Goal: Task Accomplishment & Management: Manage account settings

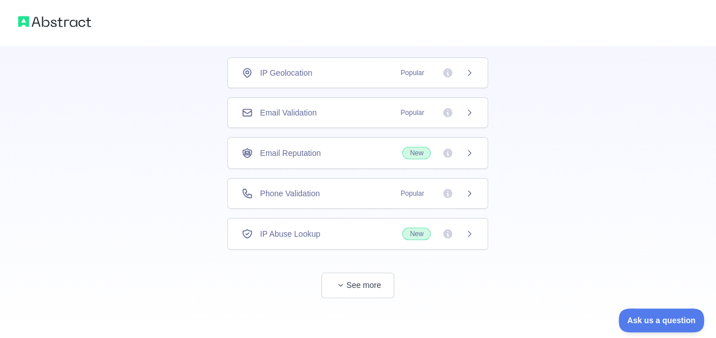
scroll to position [77, 0]
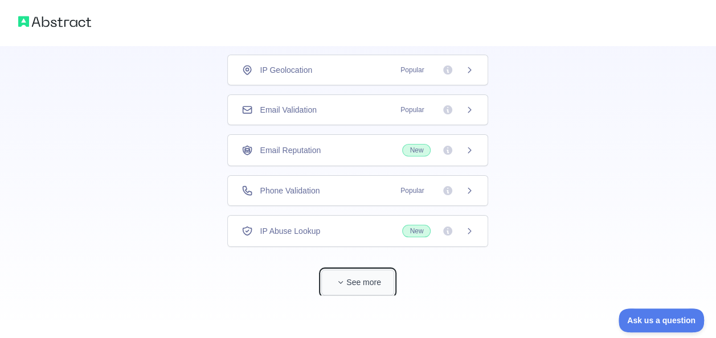
click at [350, 284] on button "See more" at bounding box center [357, 283] width 73 height 26
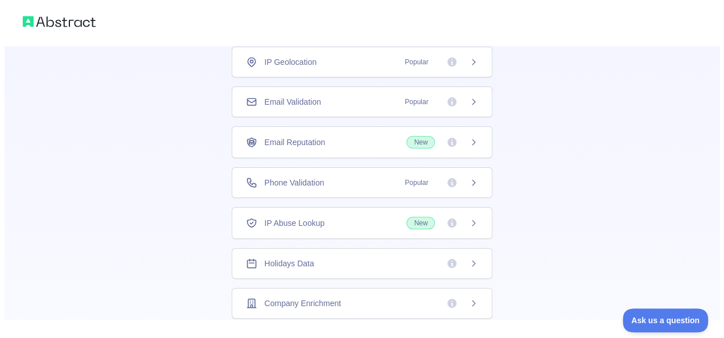
scroll to position [0, 0]
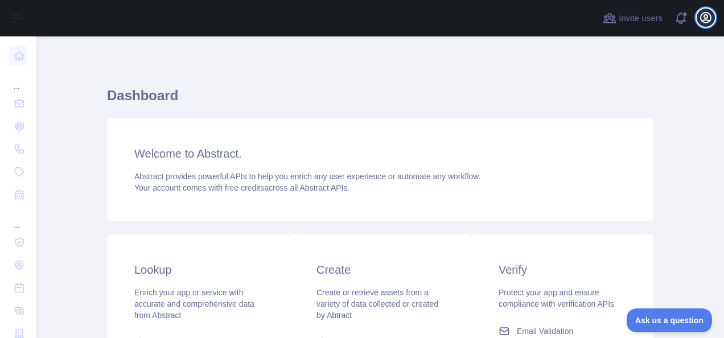
click at [698, 17] on button "Open user menu" at bounding box center [706, 18] width 18 height 18
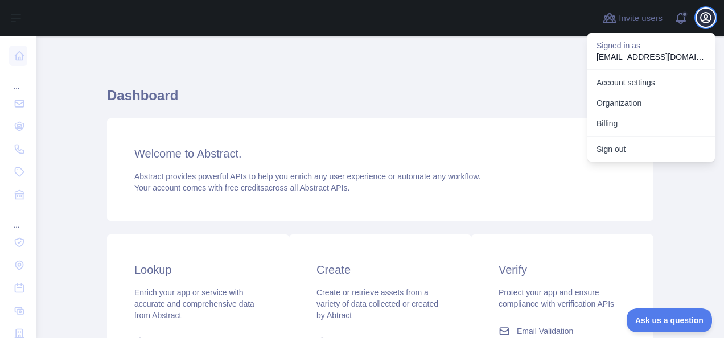
click at [698, 17] on button "Open user menu" at bounding box center [706, 18] width 18 height 18
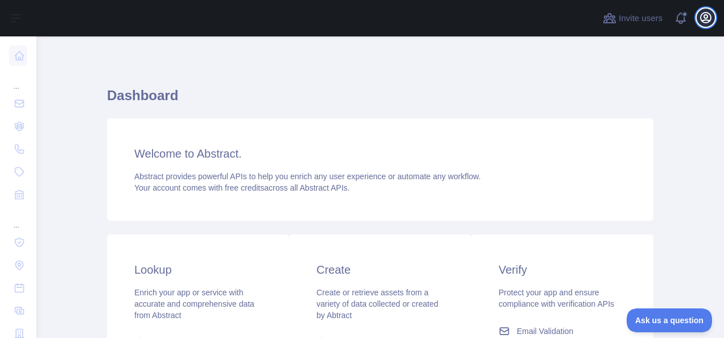
click at [698, 17] on button "Open user menu" at bounding box center [706, 18] width 18 height 18
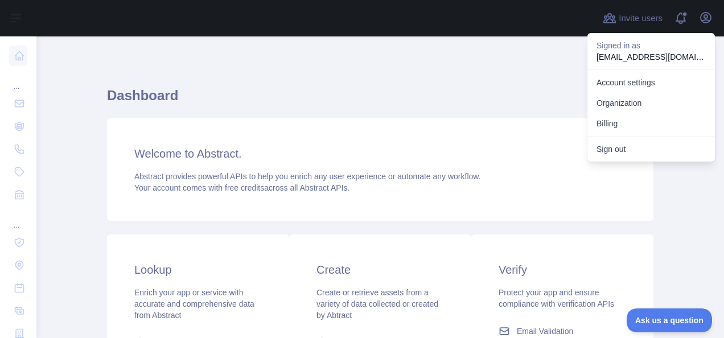
click at [502, 146] on h3 "Welcome to Abstract." at bounding box center [380, 154] width 492 height 16
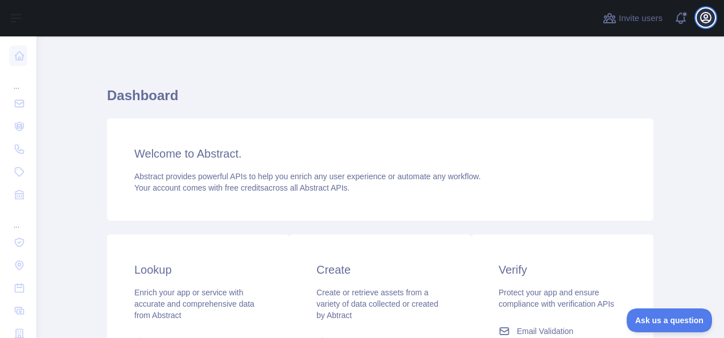
click at [710, 16] on icon "button" at bounding box center [706, 18] width 14 height 14
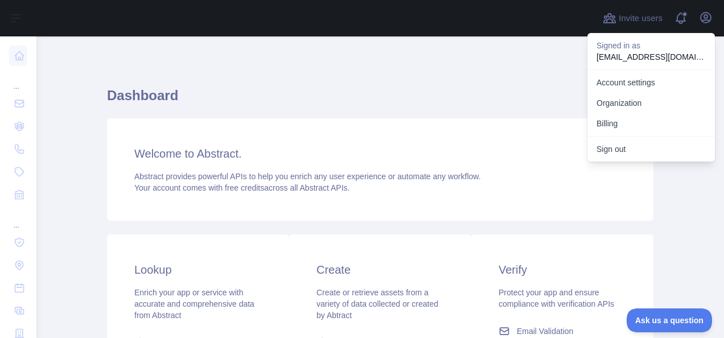
click at [635, 51] on p "[EMAIL_ADDRESS][DOMAIN_NAME]" at bounding box center [651, 56] width 109 height 11
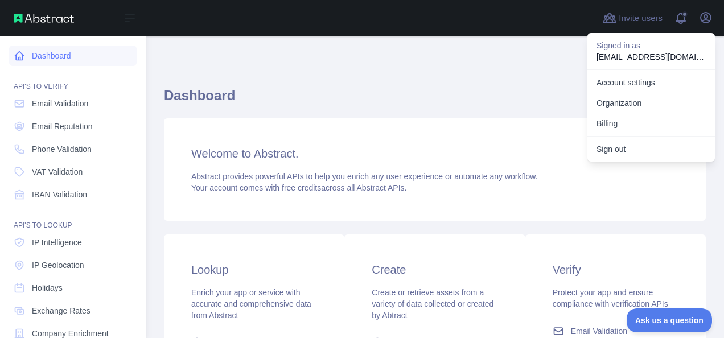
click at [20, 56] on icon at bounding box center [19, 55] width 11 height 11
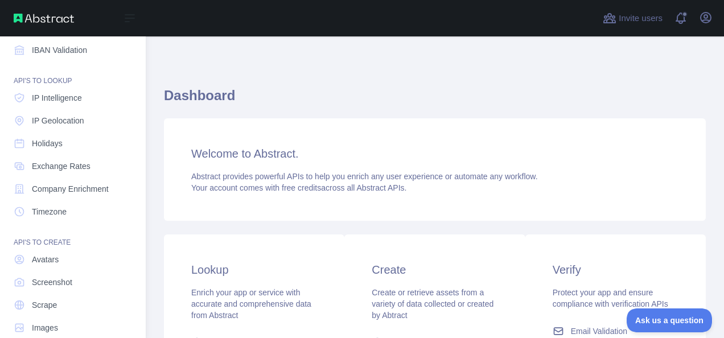
scroll to position [163, 0]
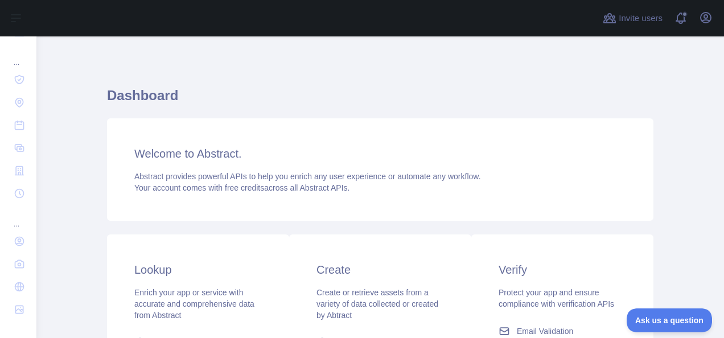
click at [325, 273] on h3 "Create" at bounding box center [381, 270] width 128 height 16
click at [715, 13] on div "Invite users View notifications Open user menu" at bounding box center [380, 18] width 688 height 36
click at [709, 16] on icon "button" at bounding box center [706, 18] width 14 height 14
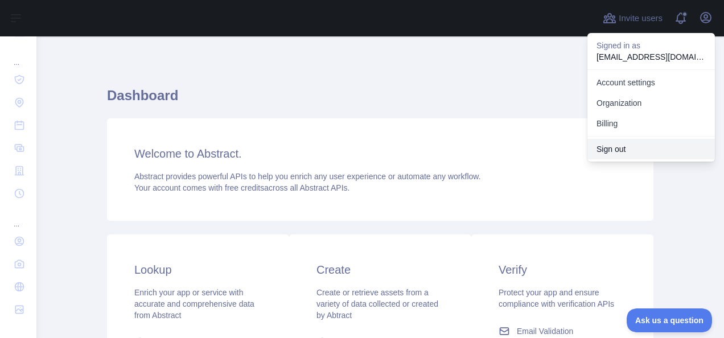
click at [648, 152] on button "Sign out" at bounding box center [652, 149] width 128 height 21
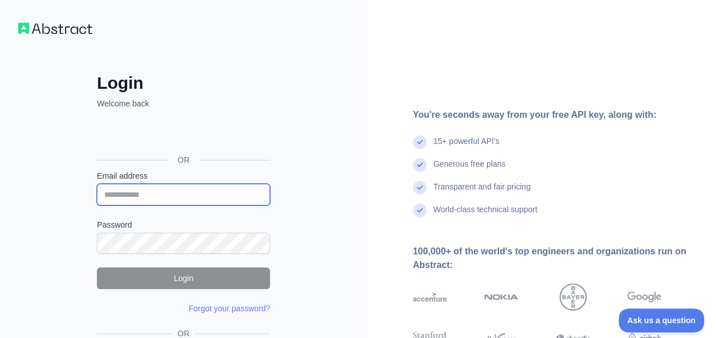
click at [193, 187] on input "Email address" at bounding box center [183, 195] width 173 height 22
type input "**********"
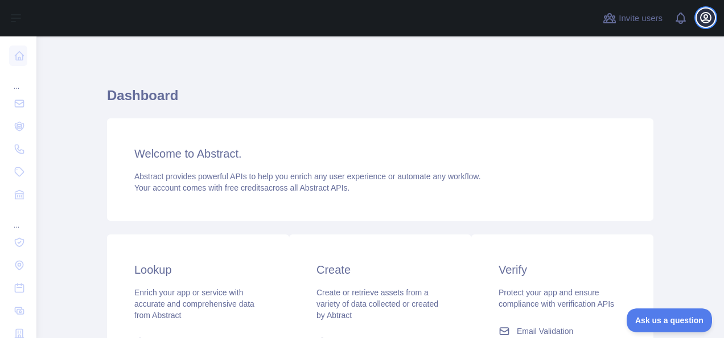
click at [709, 10] on button "Open user menu" at bounding box center [706, 18] width 18 height 18
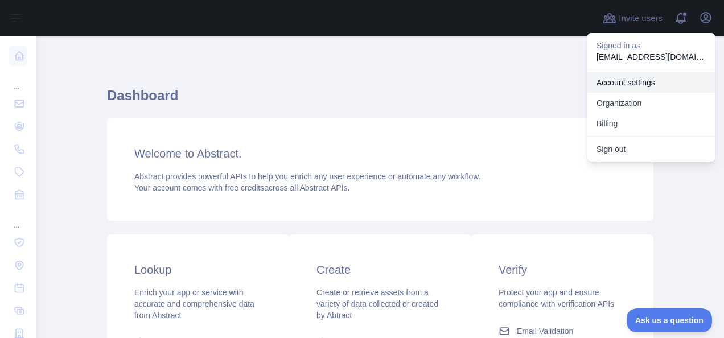
click at [655, 88] on link "Account settings" at bounding box center [652, 82] width 128 height 21
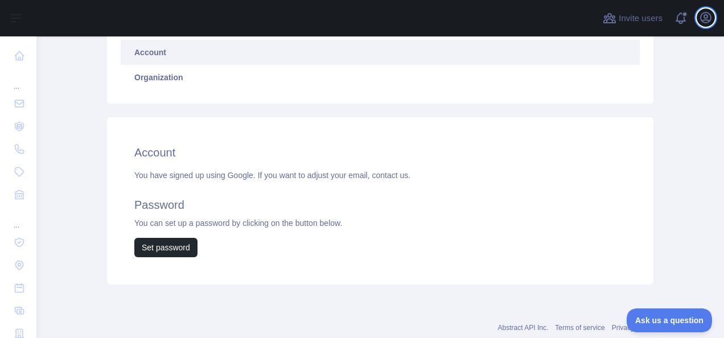
scroll to position [108, 0]
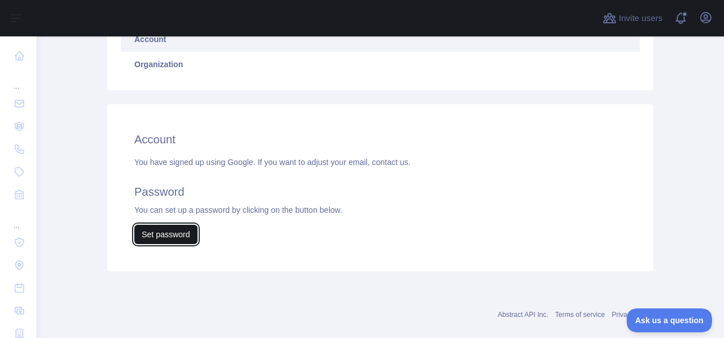
click at [162, 235] on button "Set password" at bounding box center [165, 234] width 63 height 19
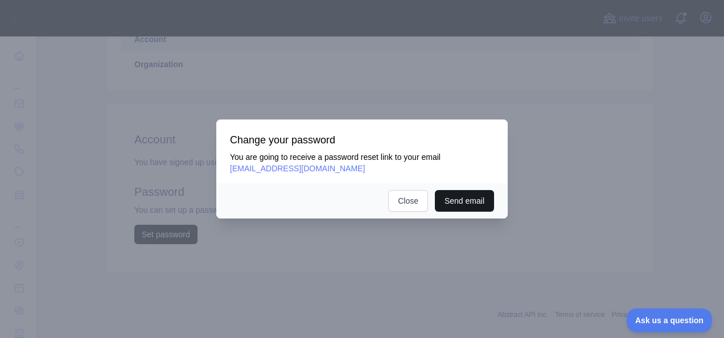
click at [479, 202] on button "Send email" at bounding box center [464, 201] width 59 height 22
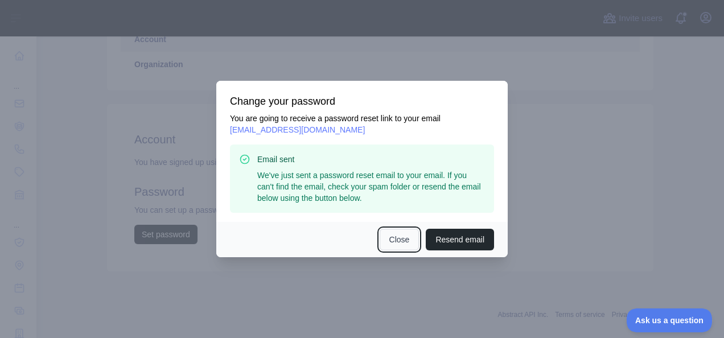
click at [402, 243] on button "Close" at bounding box center [400, 240] width 40 height 22
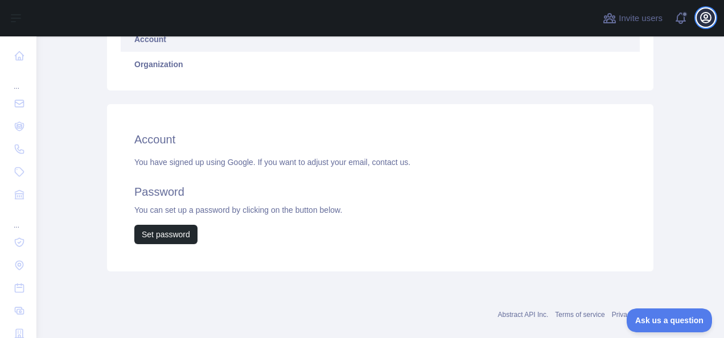
click at [704, 18] on icon "button" at bounding box center [706, 18] width 14 height 14
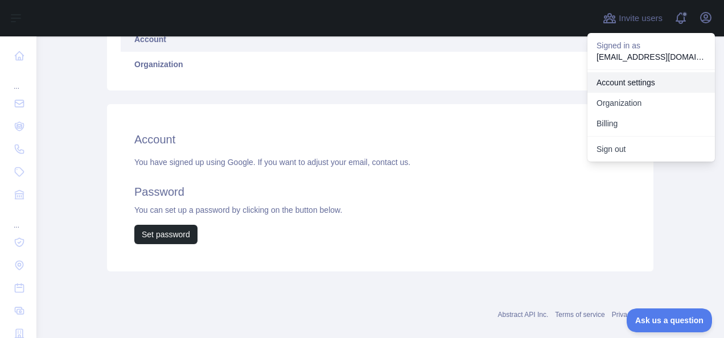
click at [666, 75] on link "Account settings" at bounding box center [652, 82] width 128 height 21
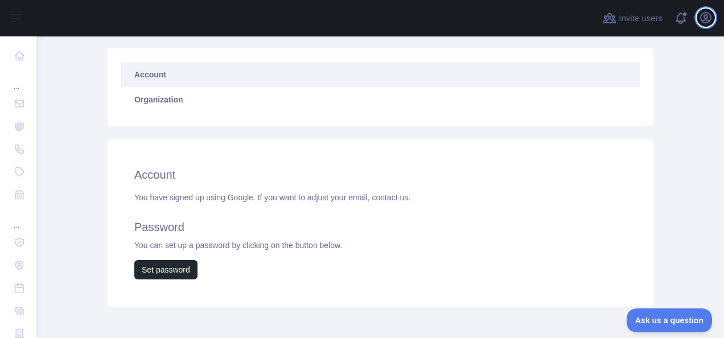
scroll to position [73, 0]
click at [159, 178] on h2 "Account" at bounding box center [380, 174] width 492 height 16
click at [178, 170] on h2 "Account" at bounding box center [380, 174] width 492 height 16
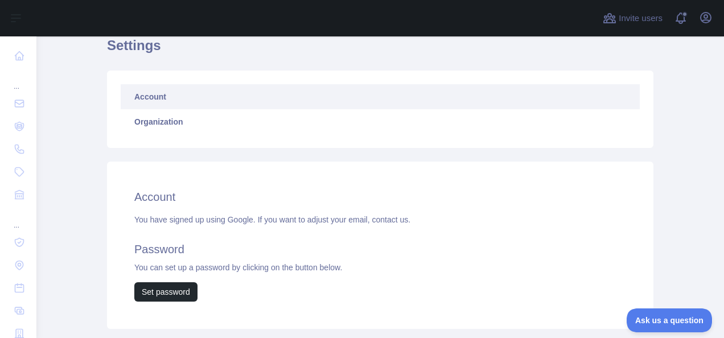
scroll to position [0, 0]
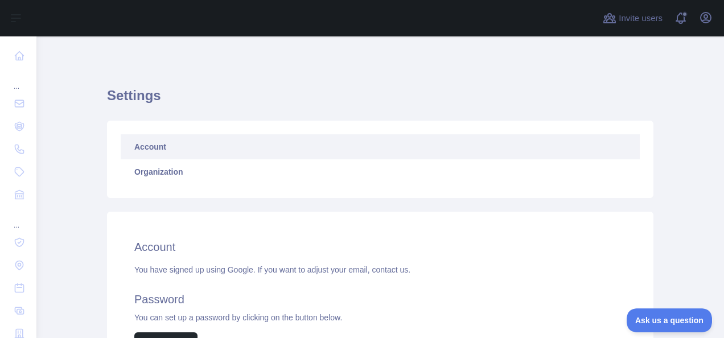
click at [352, 148] on link "Account" at bounding box center [380, 146] width 519 height 25
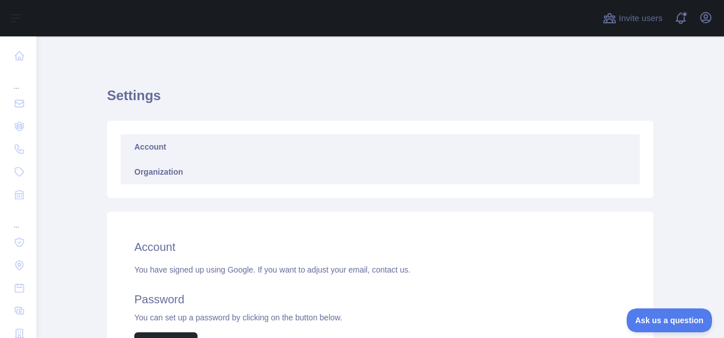
click at [194, 178] on link "Organization" at bounding box center [380, 171] width 519 height 25
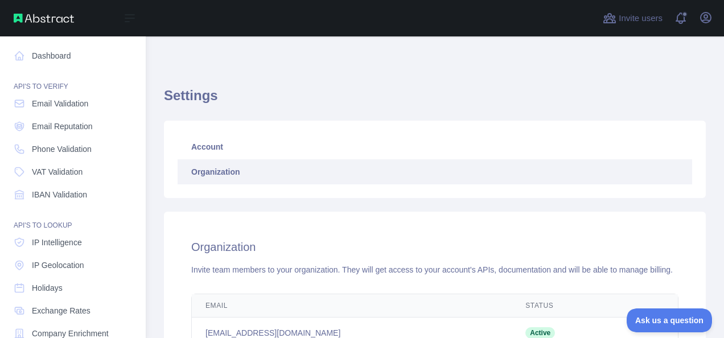
scroll to position [163, 0]
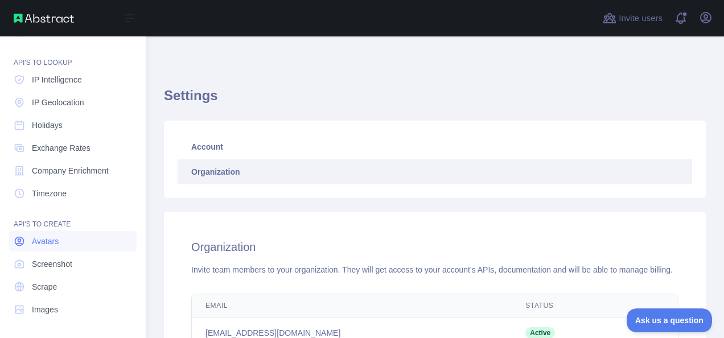
click at [27, 246] on link "Avatars" at bounding box center [73, 241] width 128 height 21
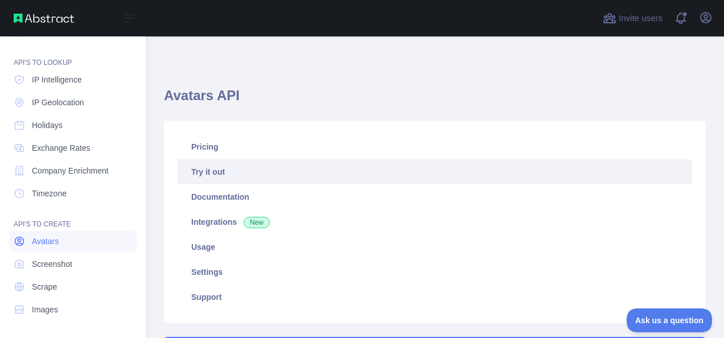
type textarea "**********"
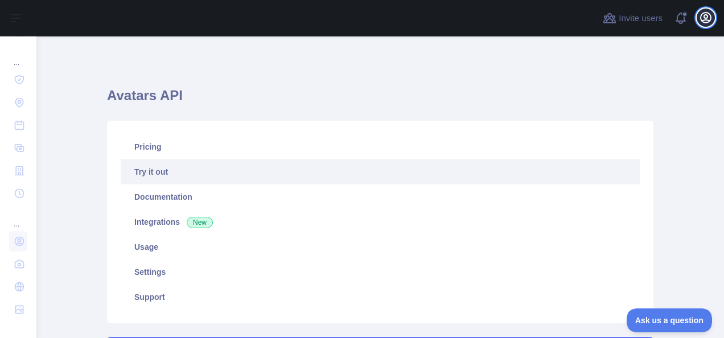
click at [710, 17] on icon "button" at bounding box center [706, 18] width 14 height 14
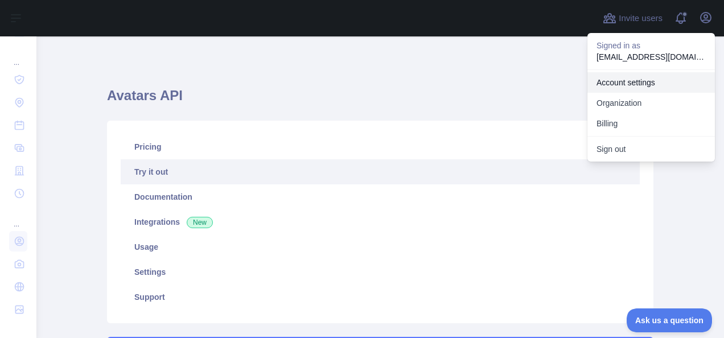
click at [632, 76] on link "Account settings" at bounding box center [652, 82] width 128 height 21
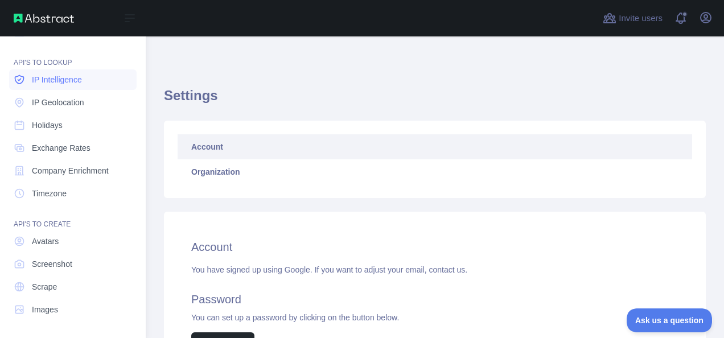
click at [82, 89] on link "IP Intelligence" at bounding box center [73, 79] width 128 height 21
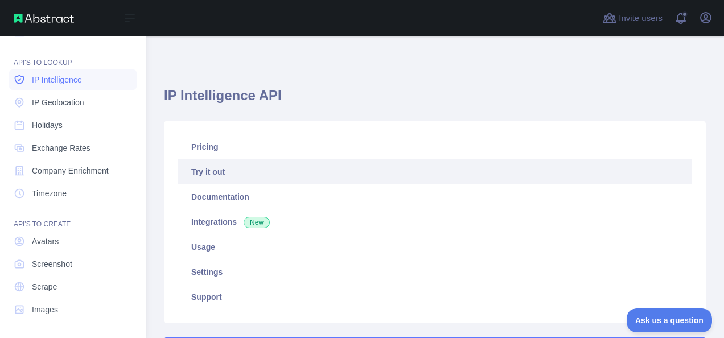
type textarea "**********"
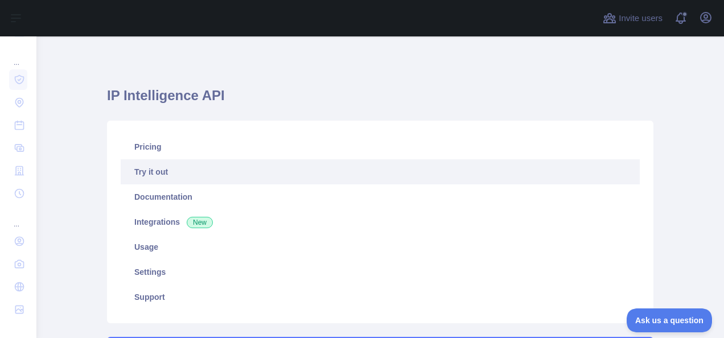
click at [262, 182] on link "Try it out" at bounding box center [380, 171] width 519 height 25
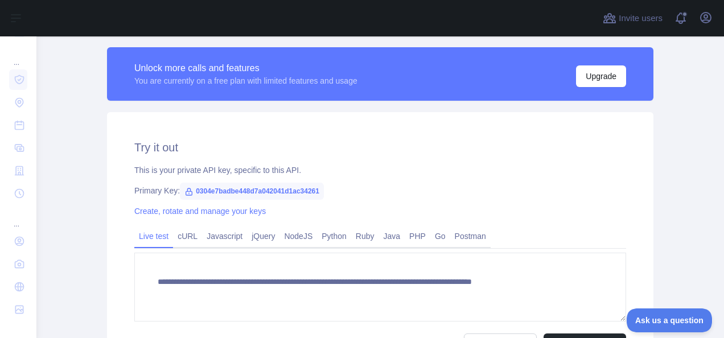
scroll to position [294, 0]
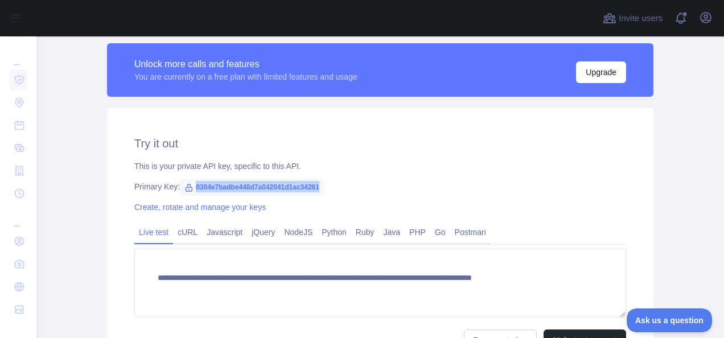
drag, startPoint x: 190, startPoint y: 187, endPoint x: 338, endPoint y: 183, distance: 148.1
click at [338, 183] on div "Primary Key: 0304e7badbe448d7a042041d1ac34261" at bounding box center [380, 186] width 492 height 11
copy span "0304e7badbe448d7a042041d1ac34261"
click at [173, 235] on link "cURL" at bounding box center [187, 232] width 29 height 18
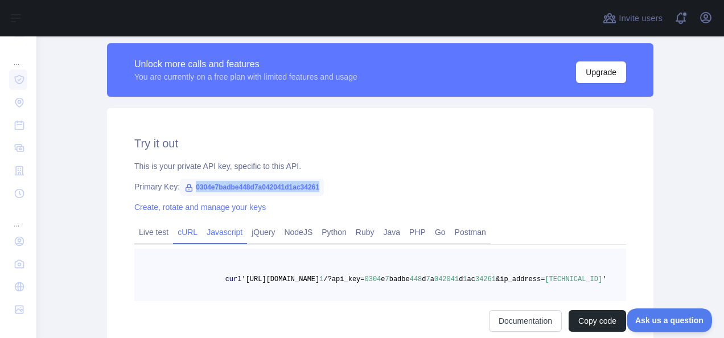
click at [234, 235] on link "Javascript" at bounding box center [224, 232] width 45 height 18
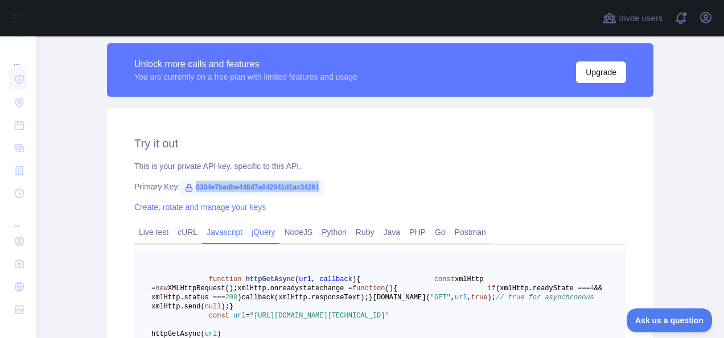
click at [257, 230] on link "jQuery" at bounding box center [263, 232] width 32 height 18
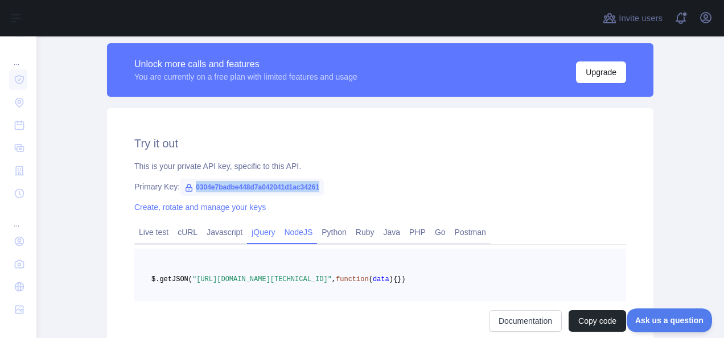
click at [298, 227] on link "NodeJS" at bounding box center [299, 232] width 38 height 18
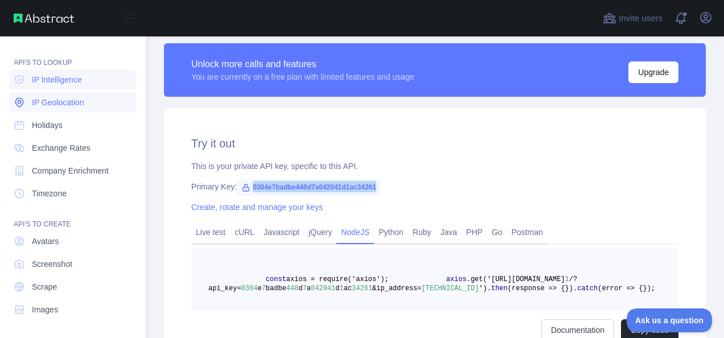
click at [85, 99] on link "IP Geolocation" at bounding box center [73, 102] width 128 height 21
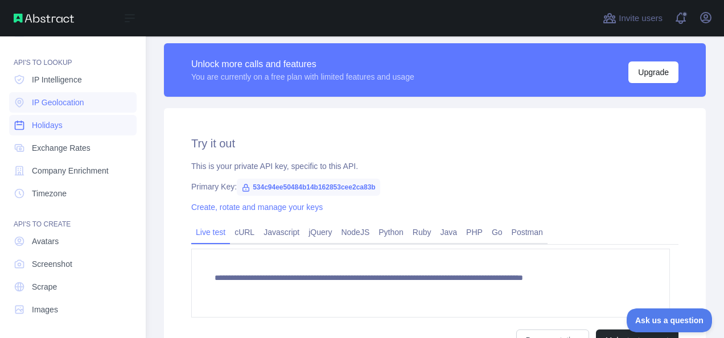
click at [77, 128] on link "Holidays" at bounding box center [73, 125] width 128 height 21
click at [80, 141] on link "Exchange Rates" at bounding box center [73, 148] width 128 height 21
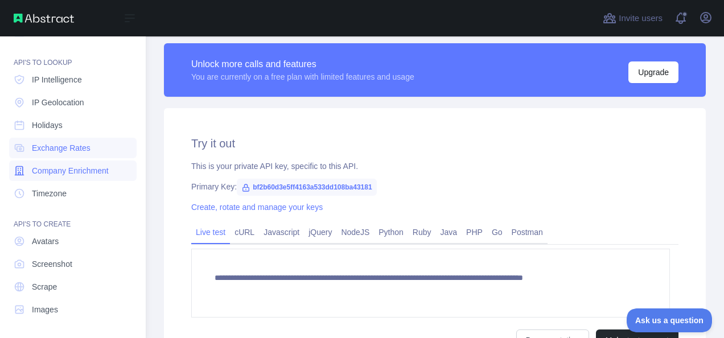
click at [83, 168] on span "Company Enrichment" at bounding box center [70, 170] width 77 height 11
click at [84, 185] on link "Timezone" at bounding box center [73, 193] width 128 height 21
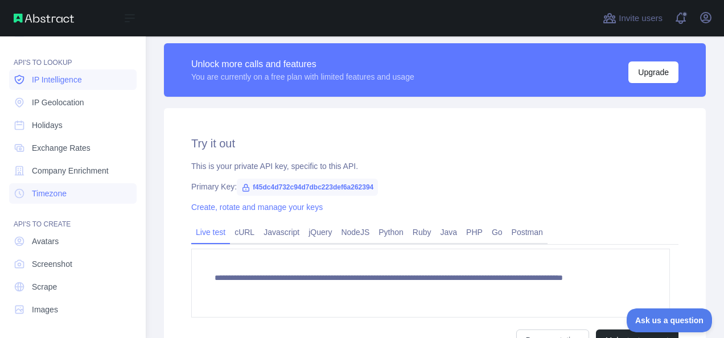
click at [25, 75] on link "IP Intelligence" at bounding box center [73, 79] width 128 height 21
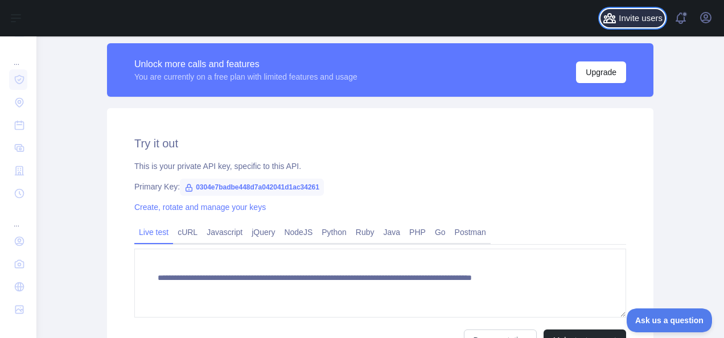
click at [617, 18] on icon at bounding box center [610, 18] width 14 height 14
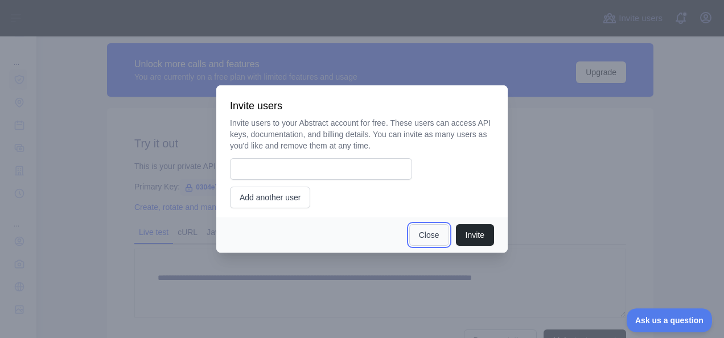
click at [430, 236] on button "Close" at bounding box center [430, 235] width 40 height 22
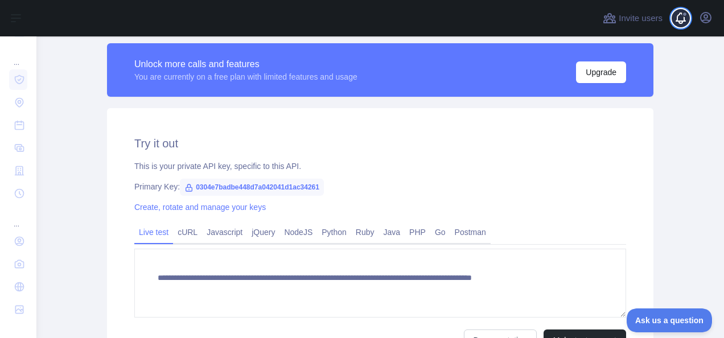
click at [677, 18] on span at bounding box center [685, 18] width 23 height 36
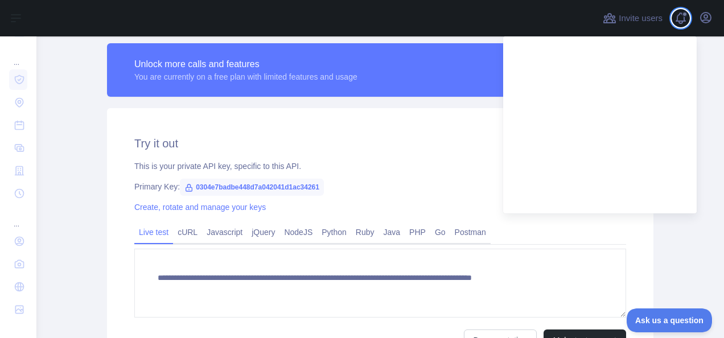
scroll to position [30, 0]
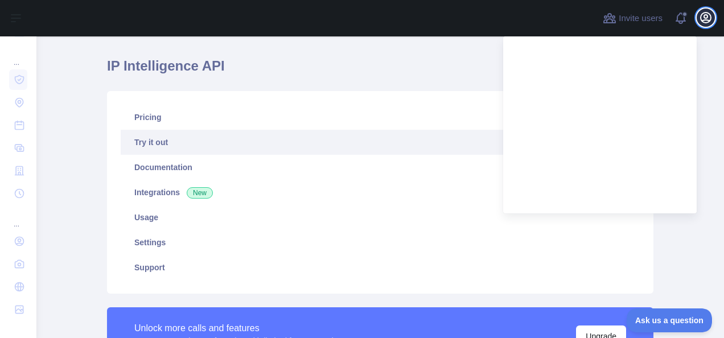
click at [706, 11] on icon "button" at bounding box center [706, 18] width 14 height 14
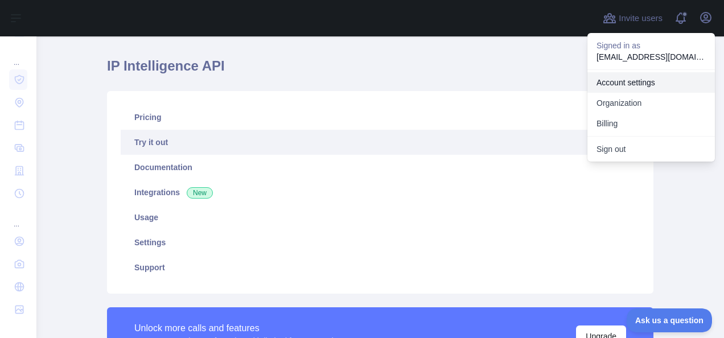
click at [658, 77] on link "Account settings" at bounding box center [652, 82] width 128 height 21
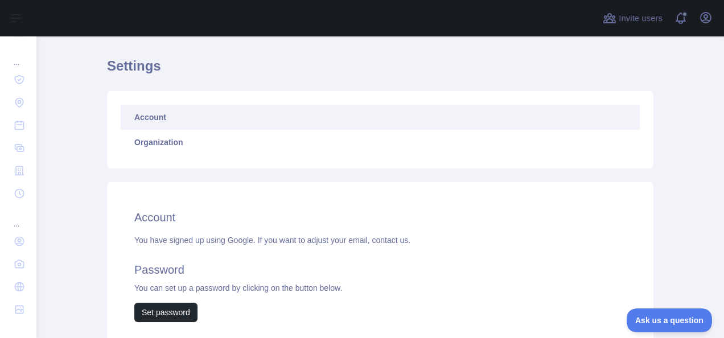
click at [450, 113] on link "Account" at bounding box center [380, 117] width 519 height 25
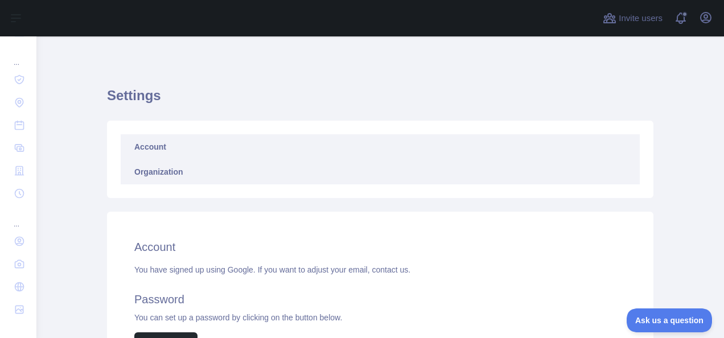
click at [310, 175] on link "Organization" at bounding box center [380, 171] width 519 height 25
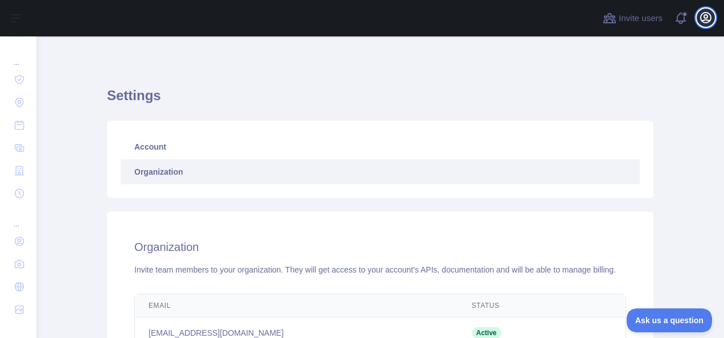
click at [703, 21] on icon "button" at bounding box center [706, 18] width 10 height 10
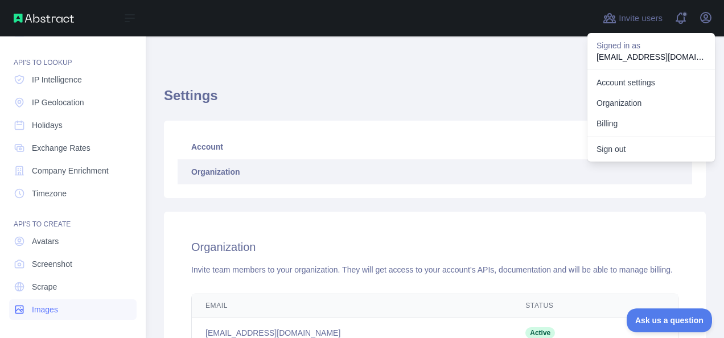
click at [42, 308] on span "Images" at bounding box center [45, 309] width 26 height 11
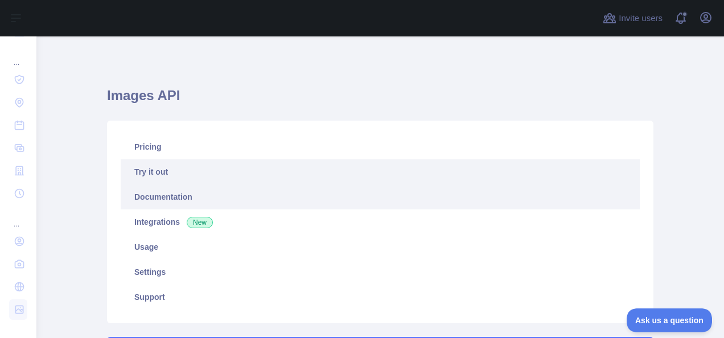
click at [241, 197] on link "Documentation" at bounding box center [380, 197] width 519 height 25
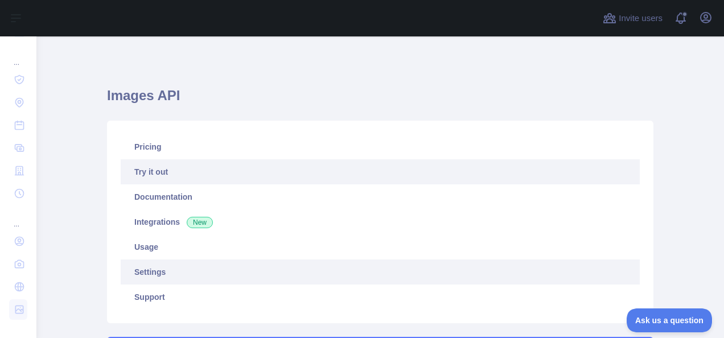
click at [234, 278] on link "Settings" at bounding box center [380, 272] width 519 height 25
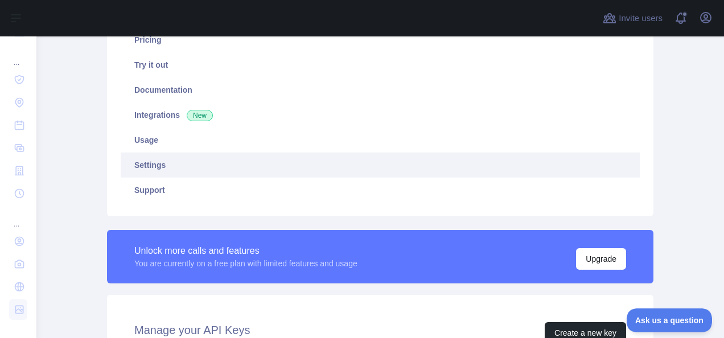
scroll to position [105, 0]
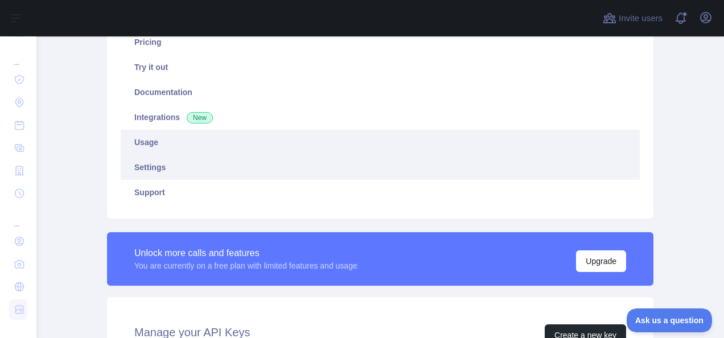
click at [308, 153] on link "Usage" at bounding box center [380, 142] width 519 height 25
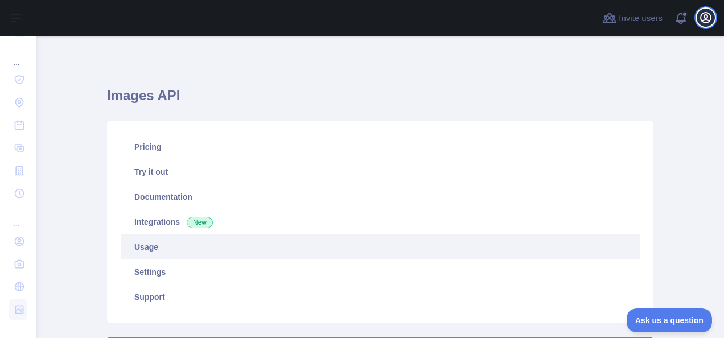
click at [709, 15] on icon "button" at bounding box center [706, 18] width 14 height 14
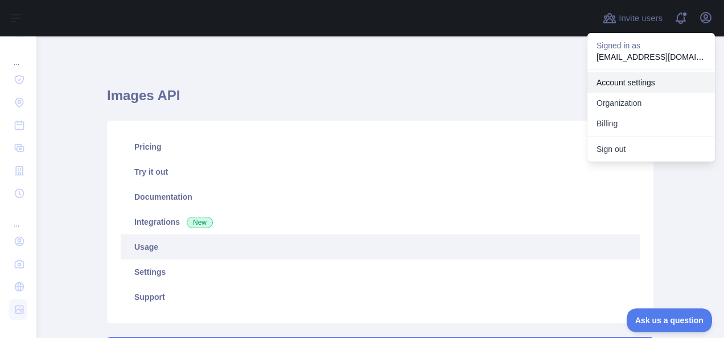
click at [662, 76] on link "Account settings" at bounding box center [652, 82] width 128 height 21
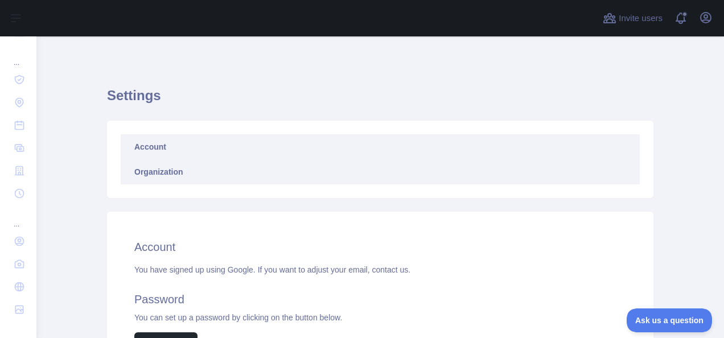
click at [466, 161] on link "Organization" at bounding box center [380, 171] width 519 height 25
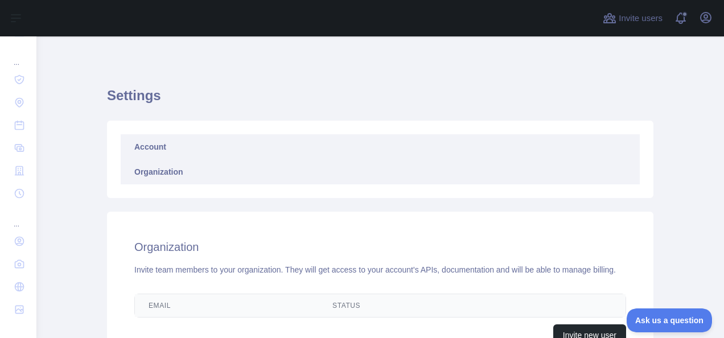
click at [469, 155] on link "Account" at bounding box center [380, 146] width 519 height 25
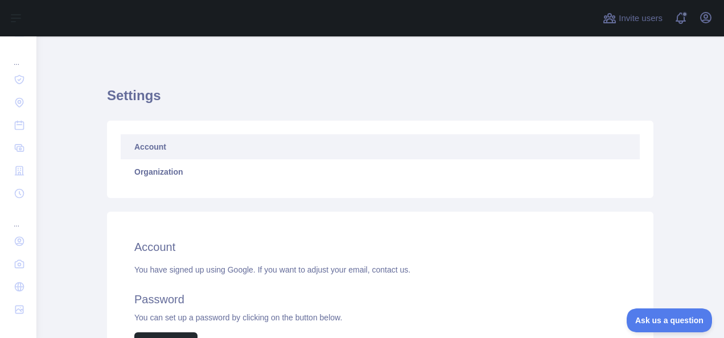
click at [469, 155] on link "Account" at bounding box center [380, 146] width 519 height 25
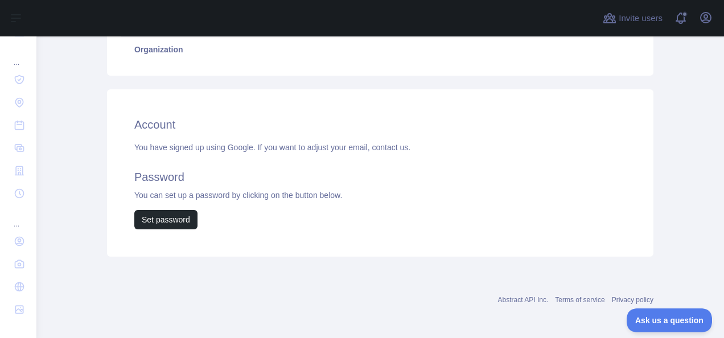
scroll to position [124, 0]
click at [382, 146] on link "contact us." at bounding box center [391, 146] width 39 height 9
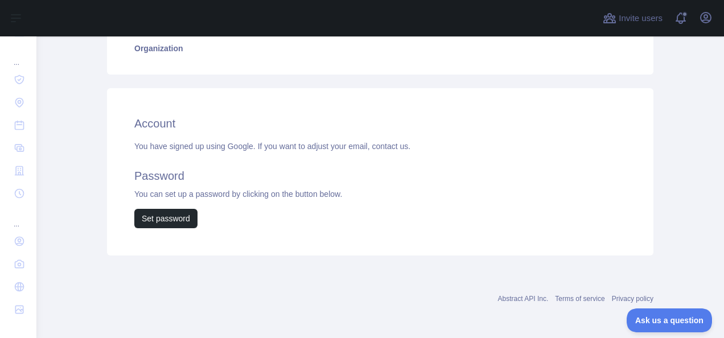
click at [382, 146] on link "contact us." at bounding box center [391, 146] width 39 height 9
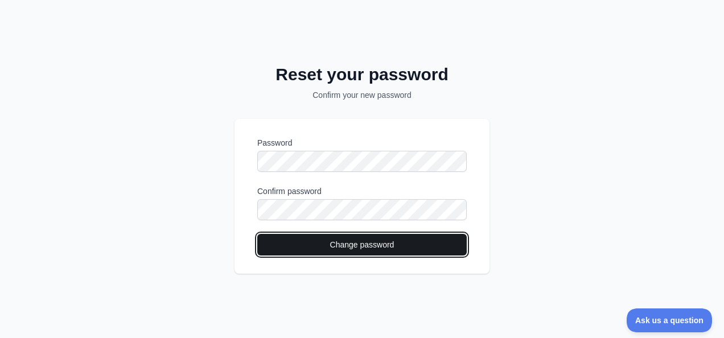
click at [411, 245] on button "Change password" at bounding box center [362, 245] width 210 height 22
